Goal: Transaction & Acquisition: Purchase product/service

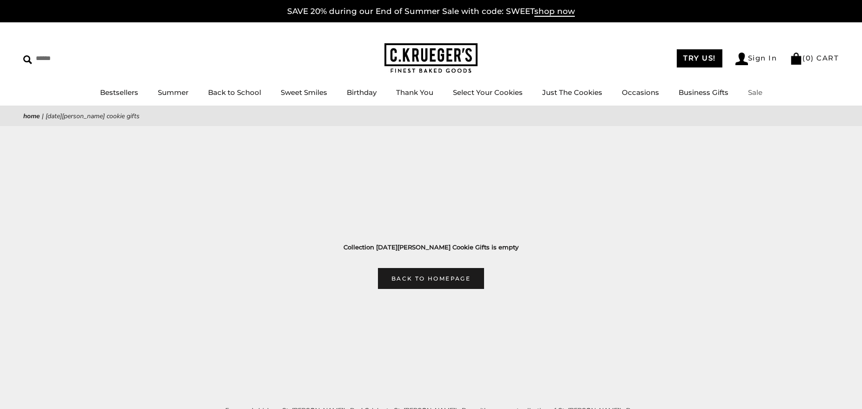
click at [753, 89] on link "Sale" at bounding box center [755, 92] width 14 height 9
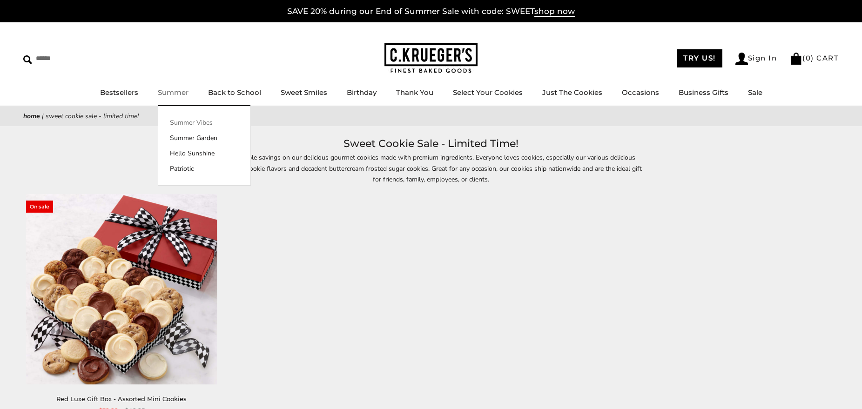
click at [180, 120] on link "Summer Vibes" at bounding box center [204, 123] width 92 height 10
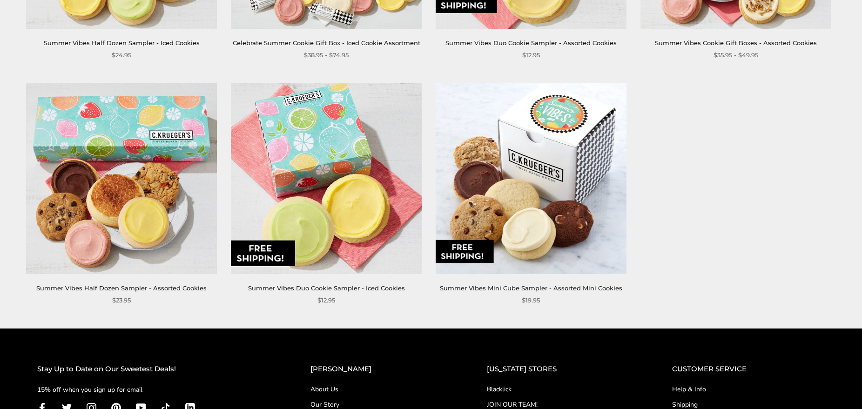
scroll to position [664, 0]
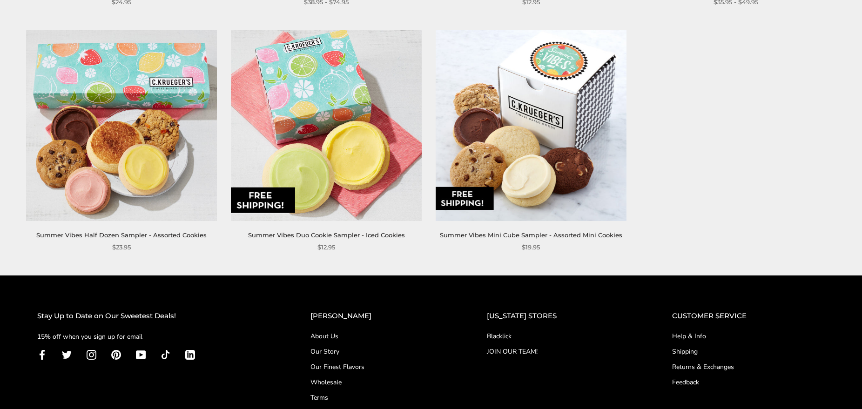
click at [321, 232] on link "Summer Vibes Duo Cookie Sampler - Iced Cookies" at bounding box center [326, 234] width 157 height 7
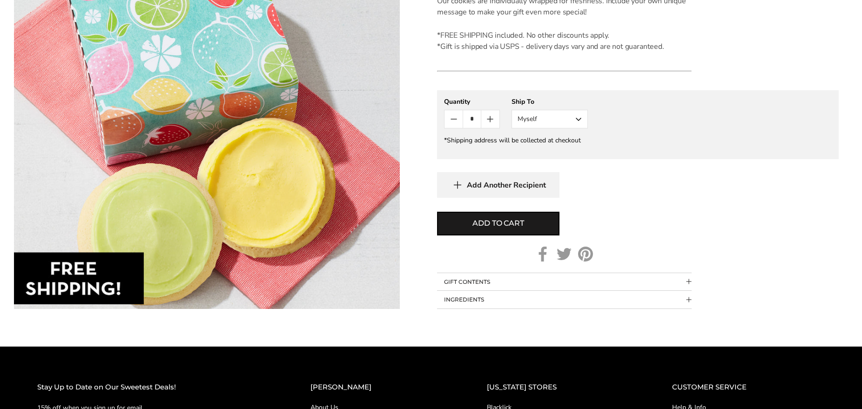
scroll to position [380, 0]
